Goal: Task Accomplishment & Management: Use online tool/utility

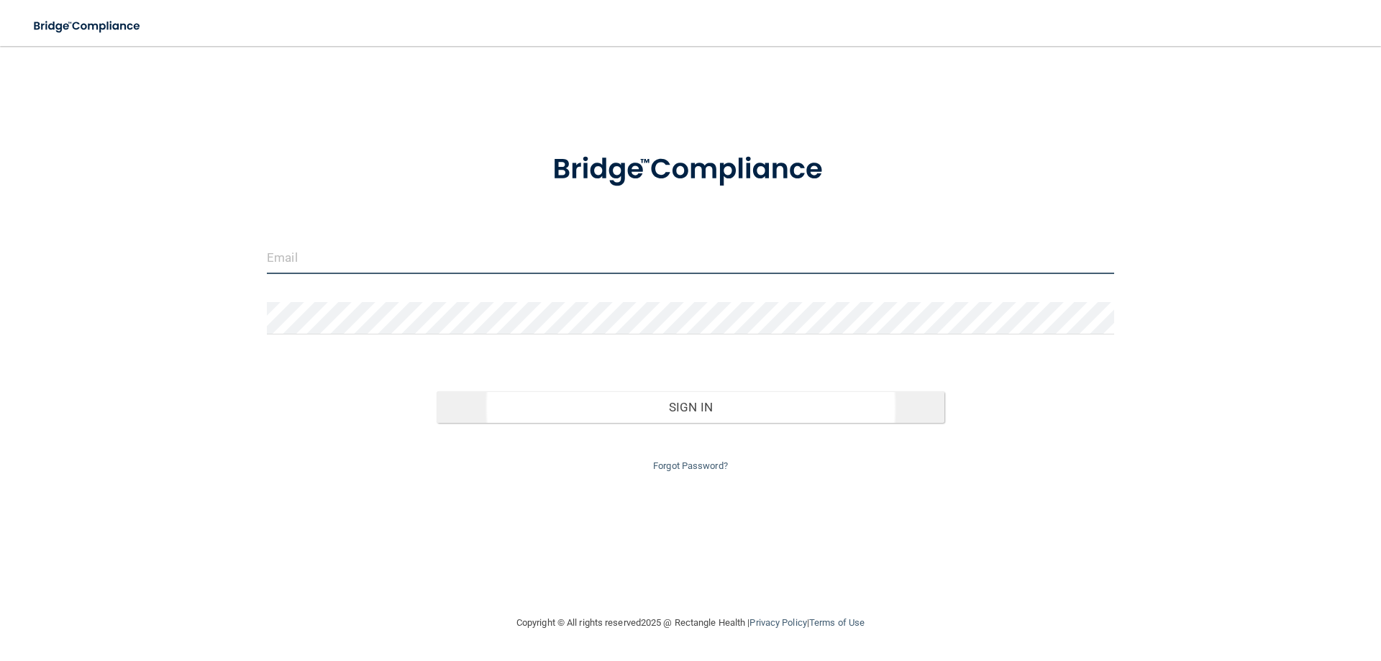
type input "[EMAIL_ADDRESS][DOMAIN_NAME]"
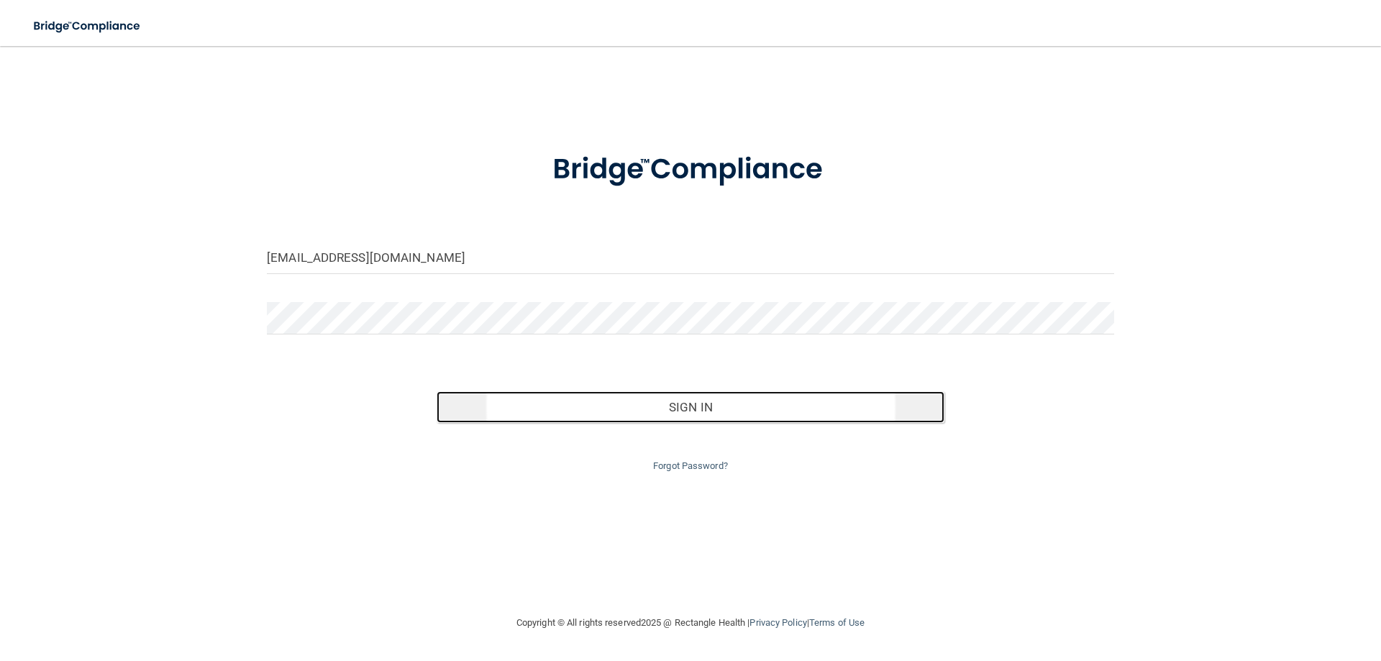
click at [660, 412] on button "Sign In" at bounding box center [691, 407] width 509 height 32
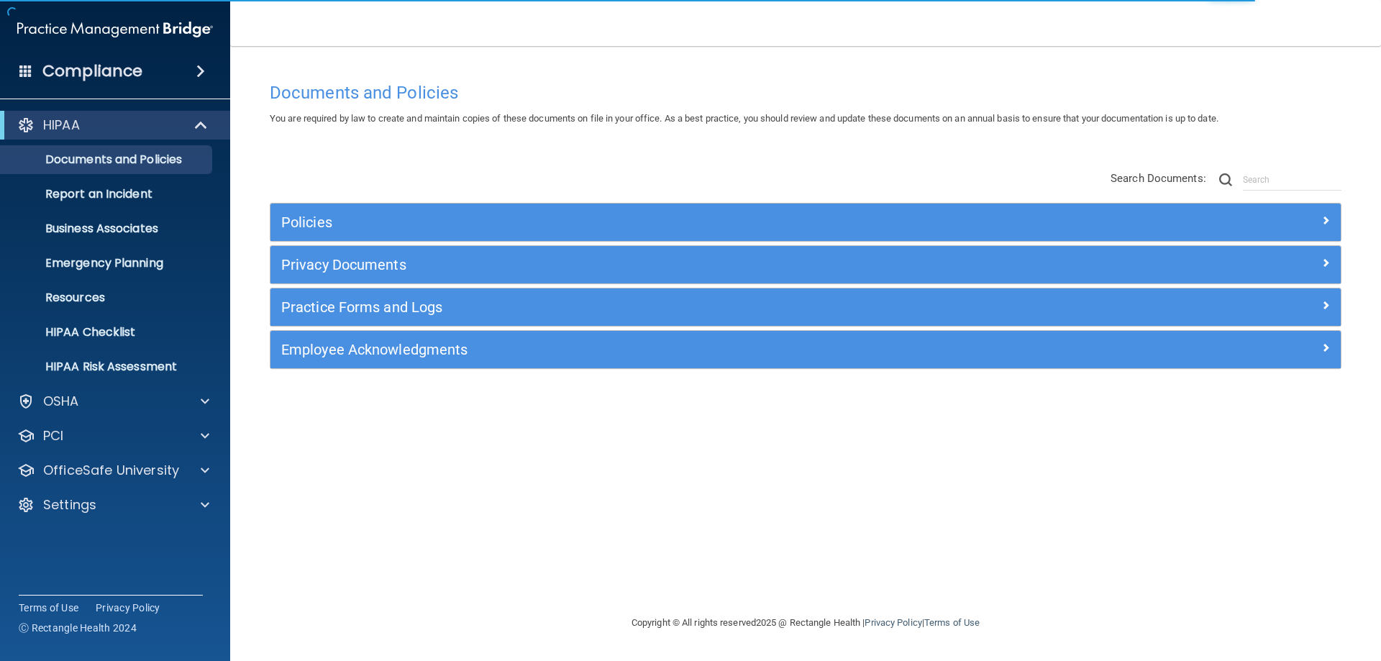
click at [356, 252] on div "Privacy Documents" at bounding box center [805, 264] width 1070 height 37
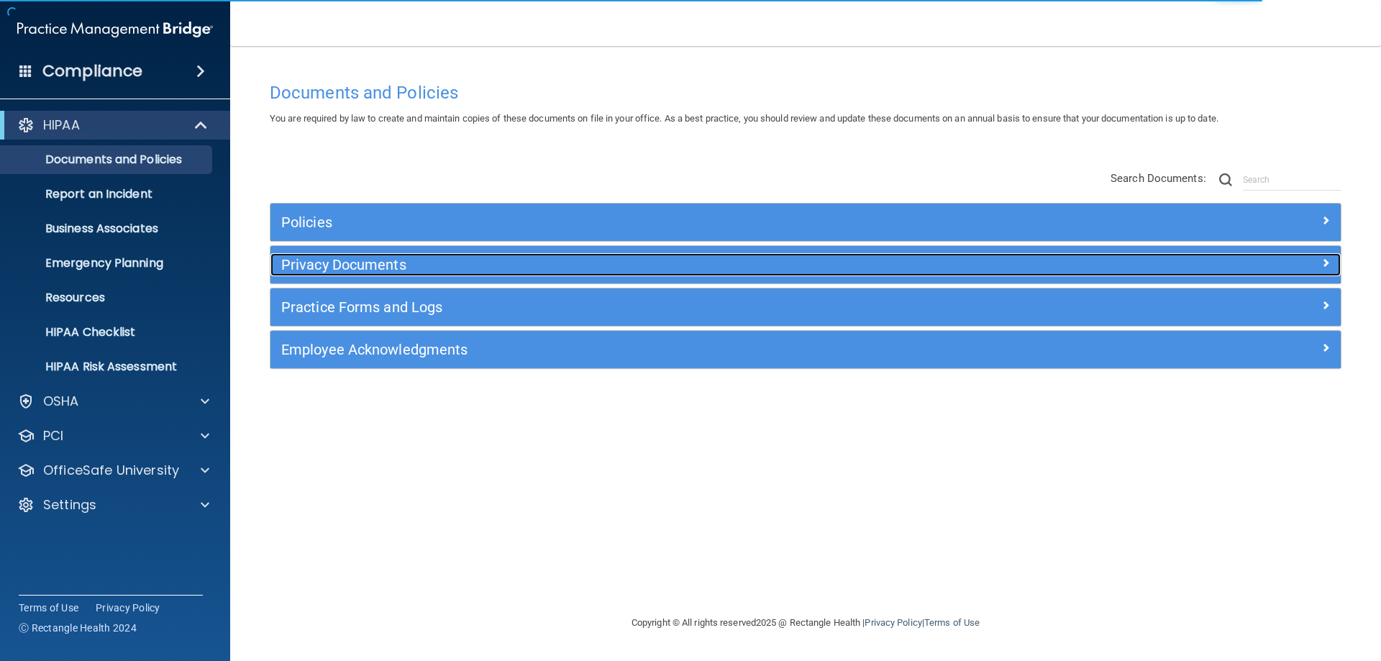
click at [357, 267] on h5 "Privacy Documents" at bounding box center [671, 265] width 781 height 16
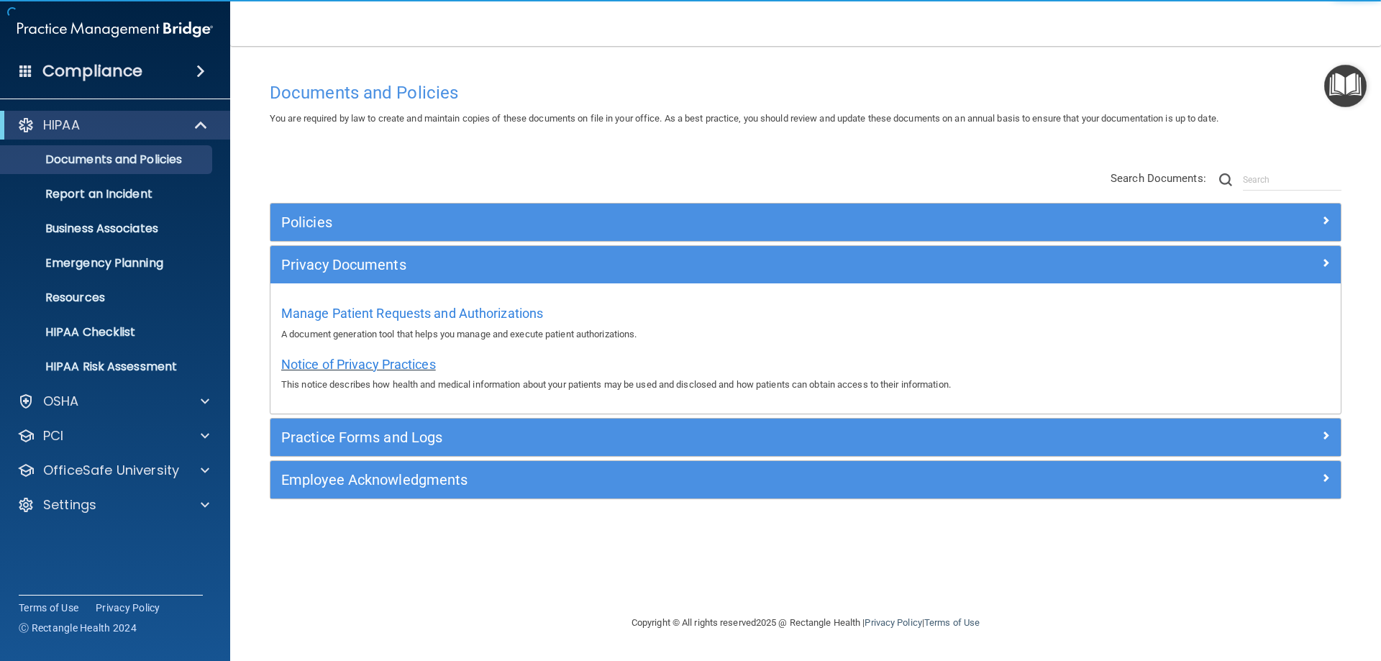
click at [375, 363] on span "Notice of Privacy Practices" at bounding box center [358, 364] width 155 height 15
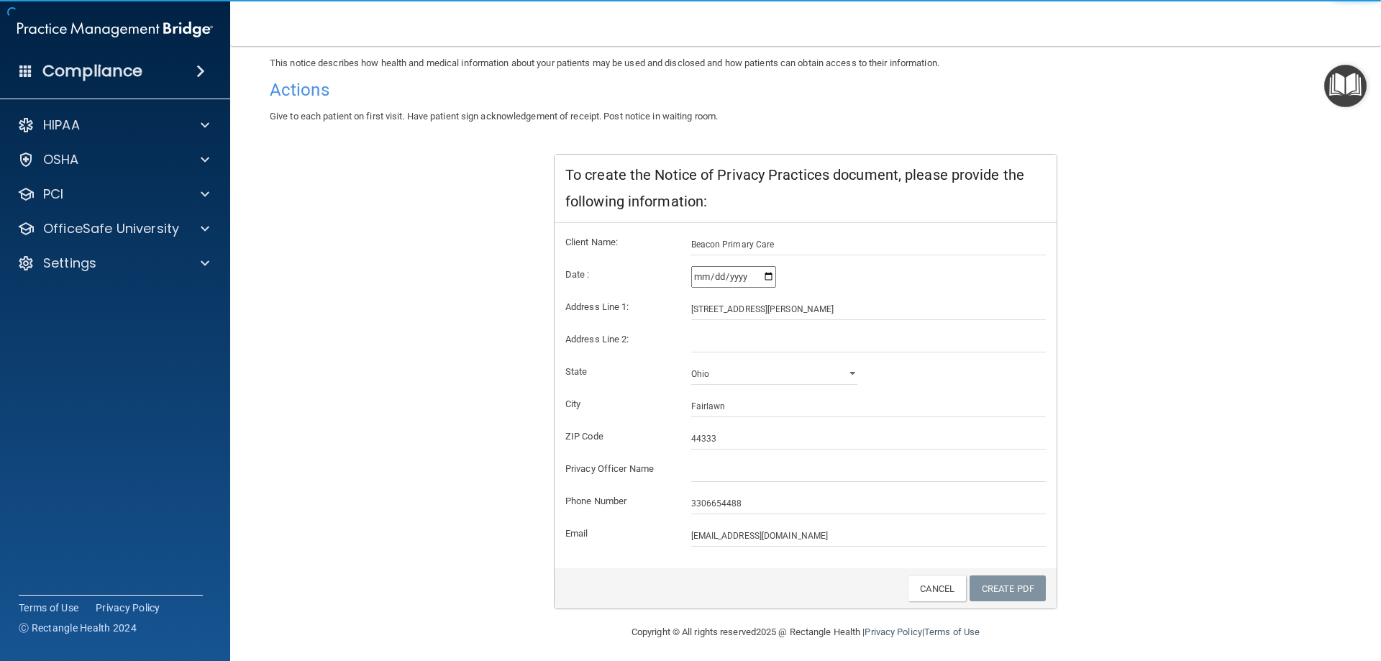
scroll to position [137, 0]
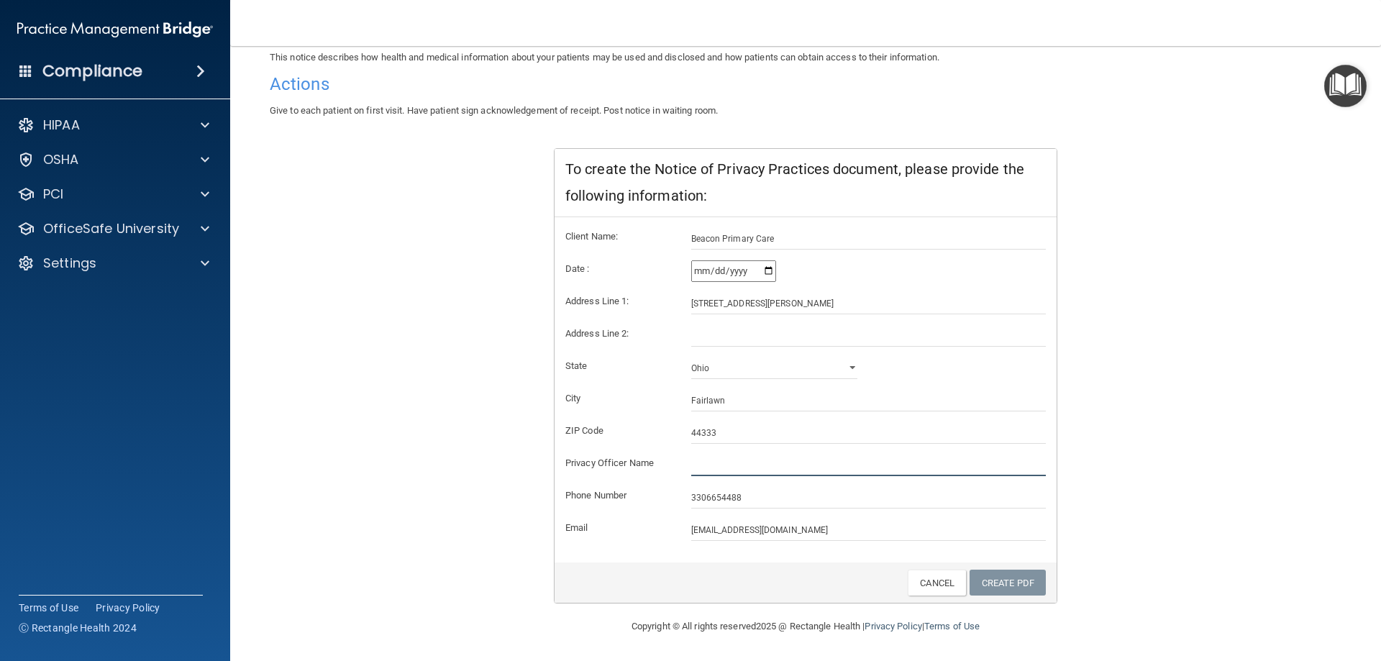
click at [712, 470] on input "text" at bounding box center [868, 466] width 355 height 22
type input "[PERSON_NAME], MD"
click at [990, 583] on link "Create PDF" at bounding box center [1008, 583] width 76 height 27
